Goal: Complete application form

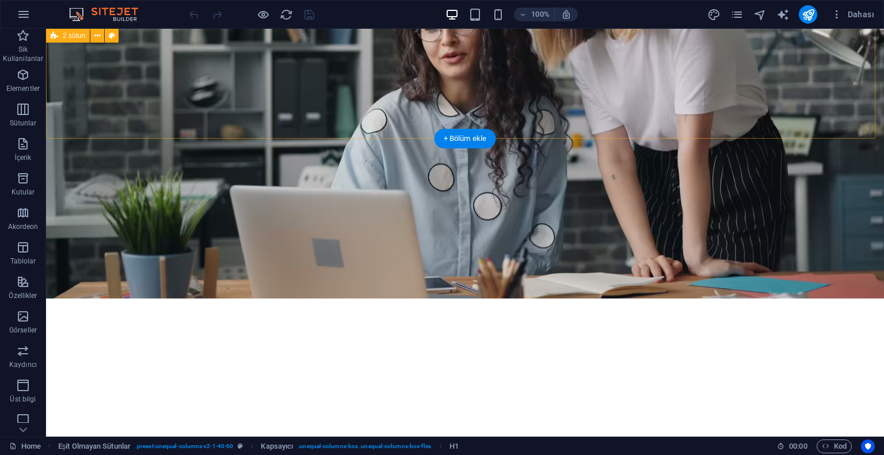
scroll to position [806, 0]
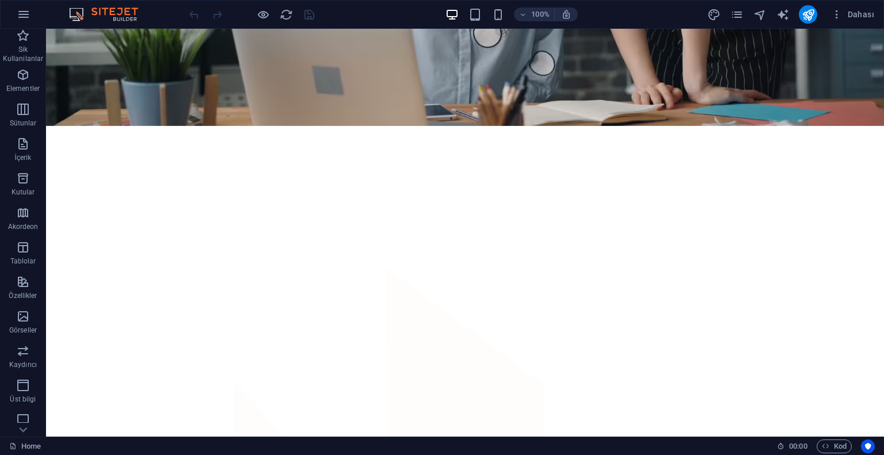
click at [255, 14] on div at bounding box center [251, 14] width 129 height 18
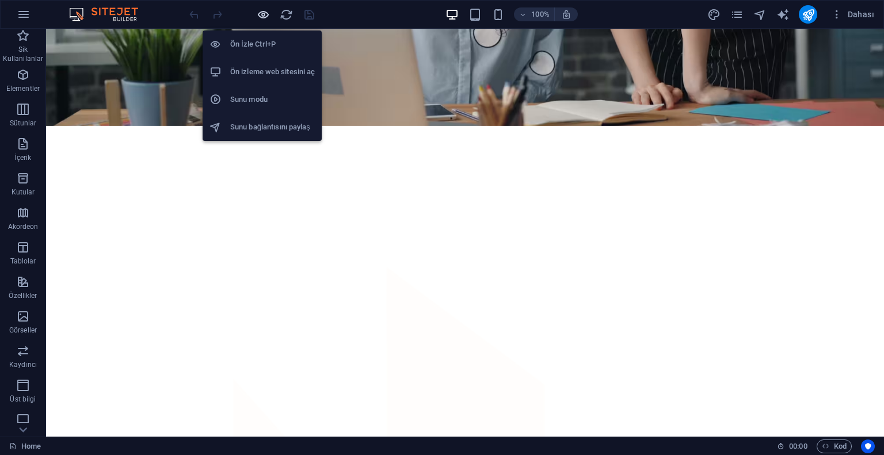
click at [263, 12] on icon "button" at bounding box center [263, 14] width 13 height 13
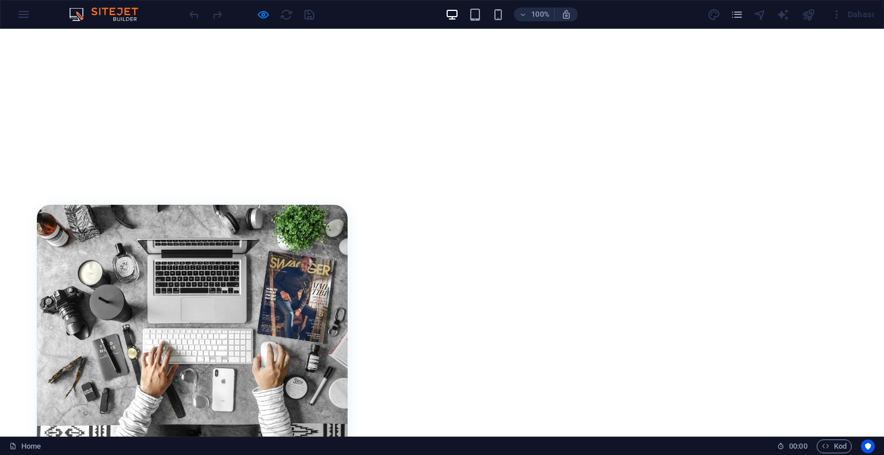
scroll to position [1544, 0]
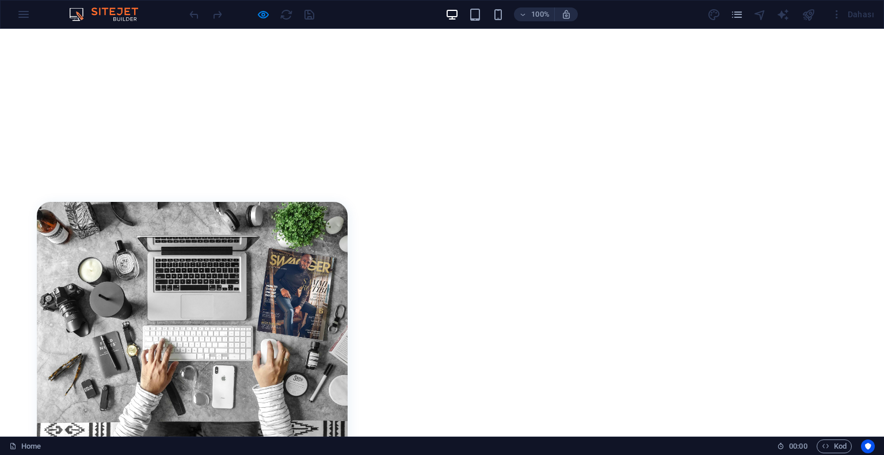
type input "Emrullah Akdağ"
type input "emrullahakdagg@gmail.com"
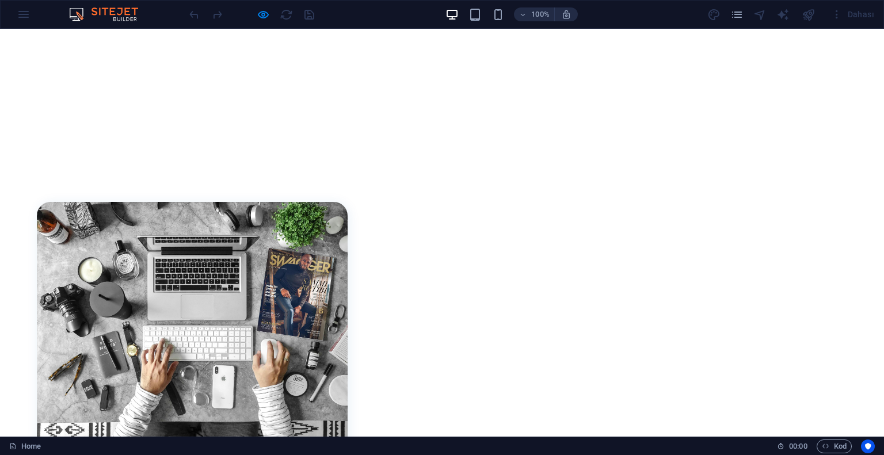
type input "5431779224"
type textarea "Loitek form test"
checkbox input "true"
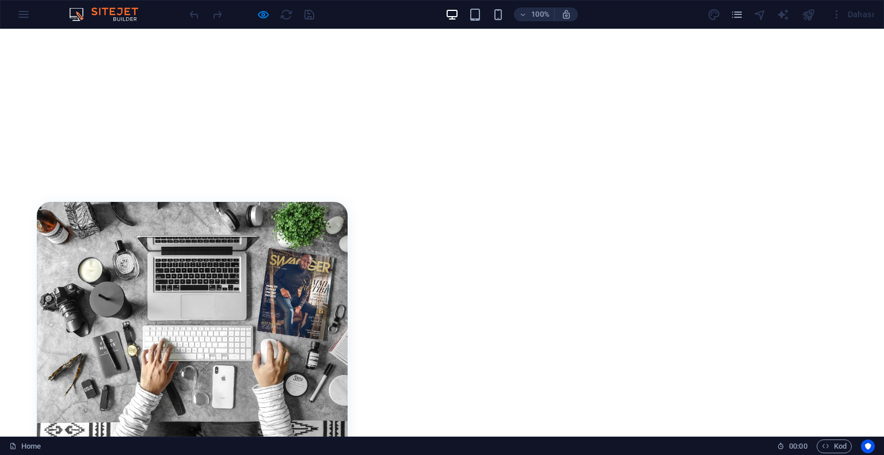
type input "PA5263"
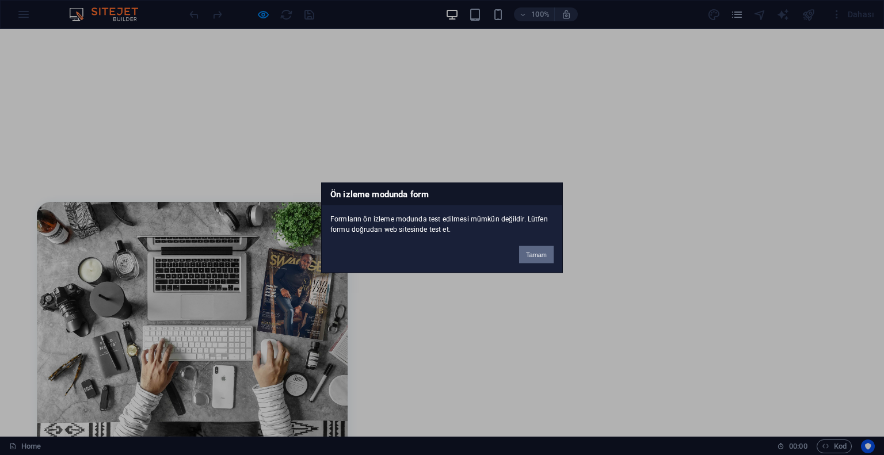
click at [539, 254] on button "Tamam" at bounding box center [536, 254] width 35 height 17
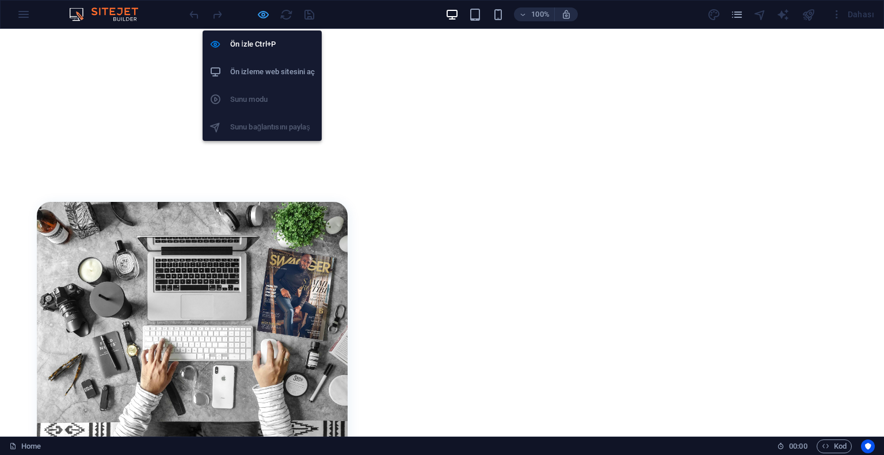
click at [259, 13] on icon "button" at bounding box center [263, 14] width 13 height 13
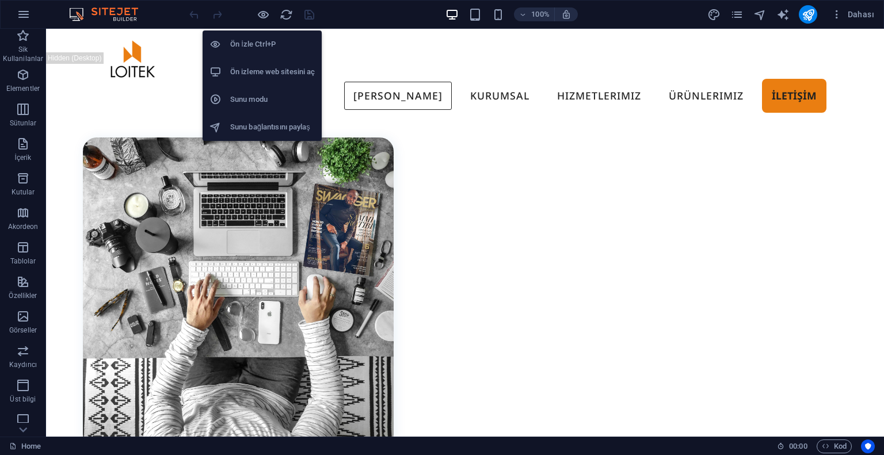
click at [255, 66] on h6 "Ön izleme web sitesini aç" at bounding box center [272, 72] width 85 height 14
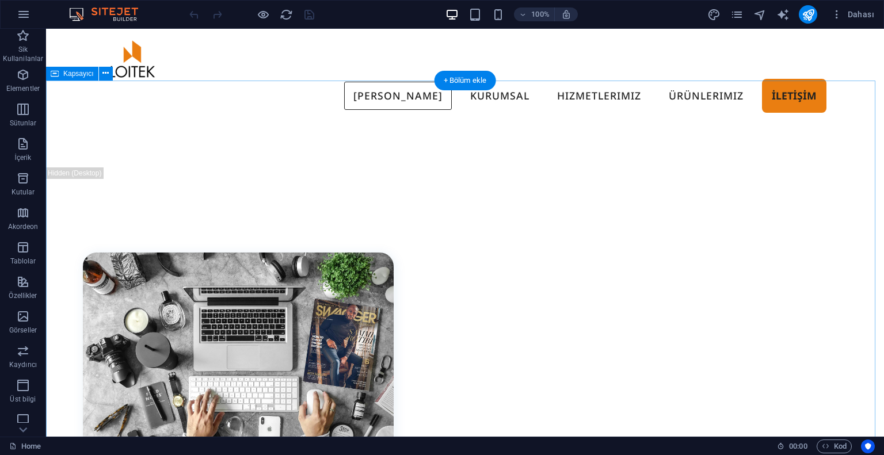
scroll to position [1366, 0]
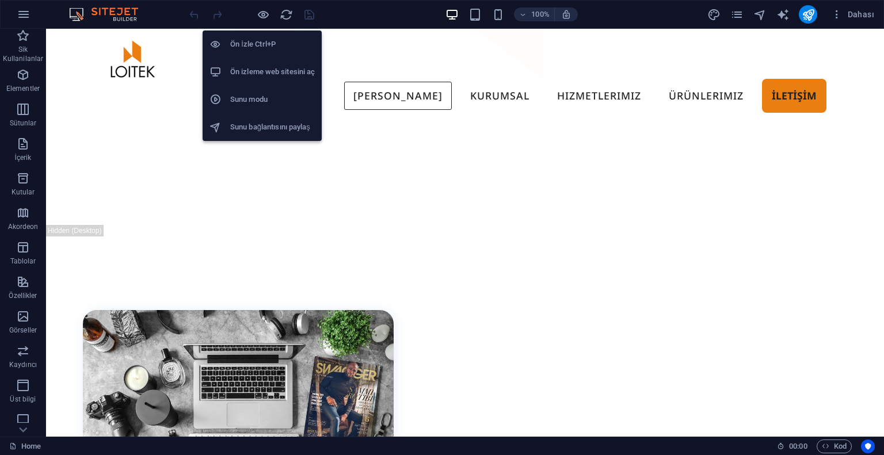
click at [262, 71] on h6 "Ön izleme web sitesini aç" at bounding box center [272, 72] width 85 height 14
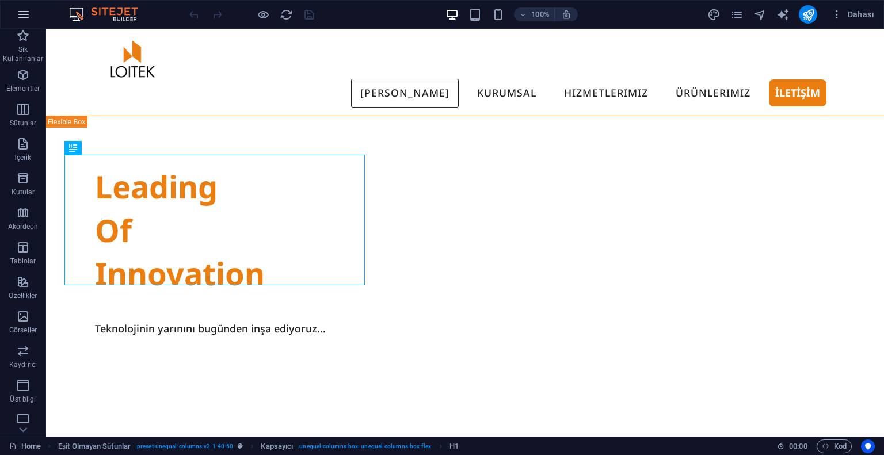
click at [20, 12] on icon "button" at bounding box center [24, 14] width 14 height 14
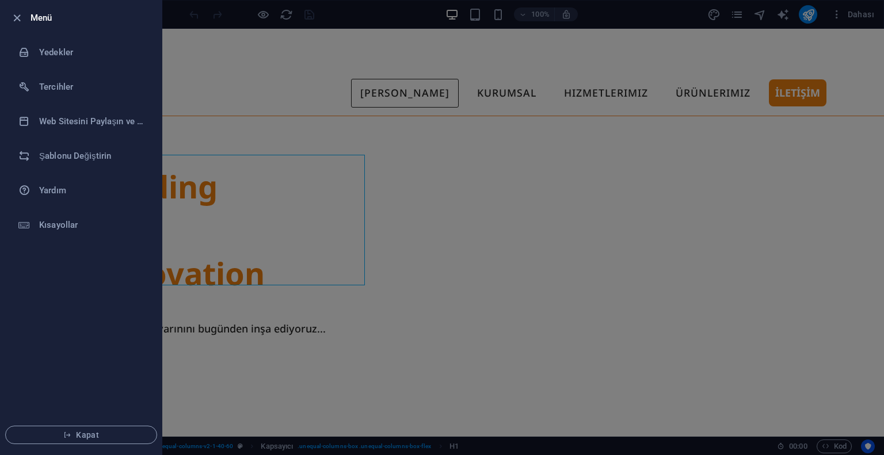
click at [43, 21] on h6 "Menü" at bounding box center [92, 18] width 122 height 14
click at [16, 20] on icon "button" at bounding box center [16, 18] width 13 height 13
